Goal: Navigation & Orientation: Find specific page/section

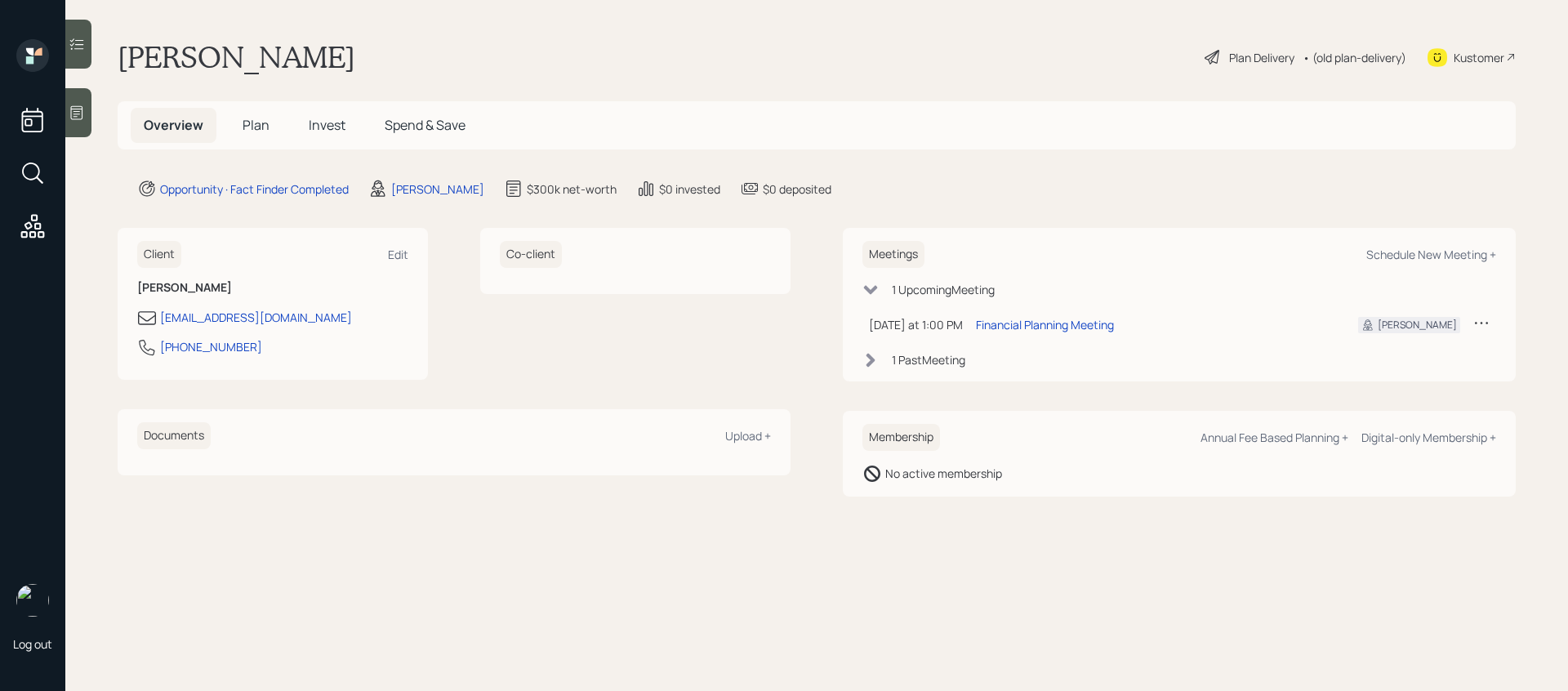
click at [91, 116] on div at bounding box center [78, 112] width 26 height 49
